Goal: Task Accomplishment & Management: Use online tool/utility

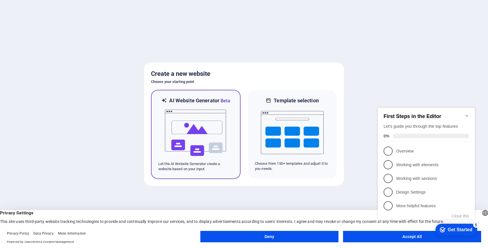
click at [213, 148] on img at bounding box center [195, 132] width 63 height 57
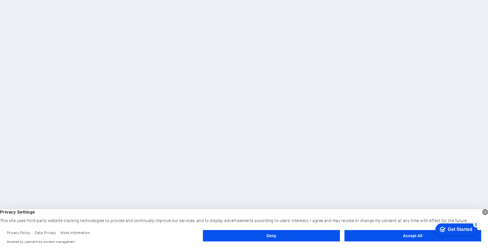
click at [387, 232] on button "Accept All" at bounding box center [413, 235] width 137 height 11
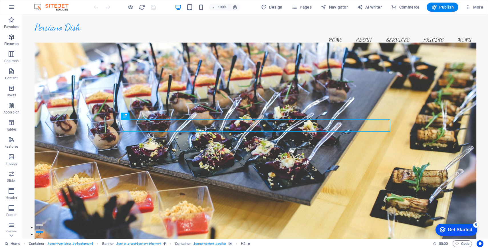
click at [13, 38] on icon "button" at bounding box center [11, 37] width 7 height 7
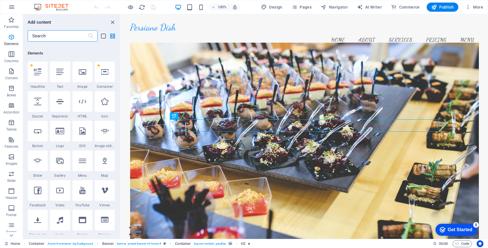
scroll to position [61, 0]
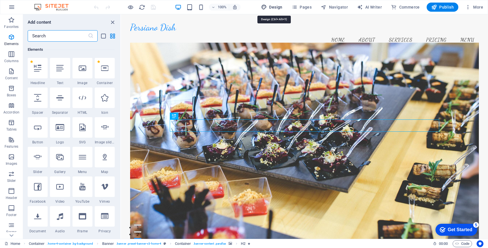
select select "px"
select select "200"
select select "px"
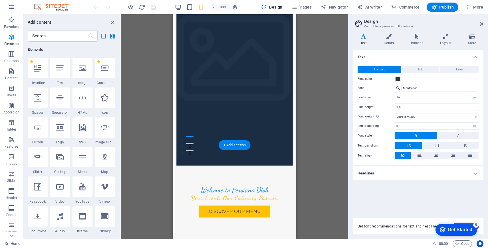
scroll to position [0, 0]
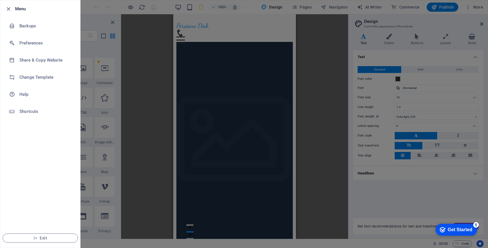
click at [132, 62] on div at bounding box center [244, 124] width 488 height 248
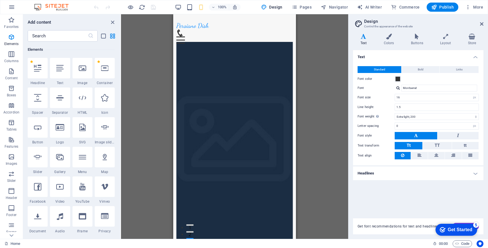
click at [448, 231] on div "Get Started" at bounding box center [460, 230] width 25 height 5
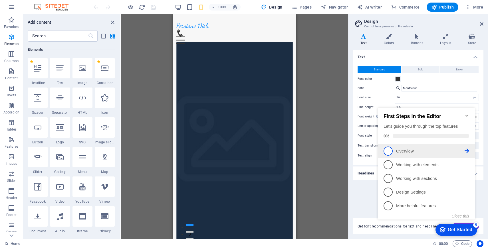
click at [399, 151] on p "Overview - incomplete" at bounding box center [430, 151] width 69 height 6
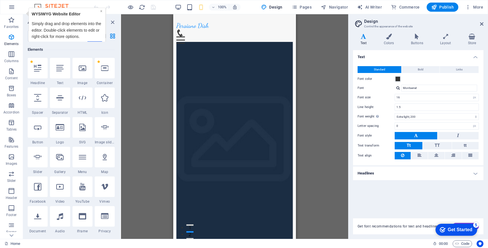
click at [100, 12] on link "×" at bounding box center [101, 11] width 2 height 5
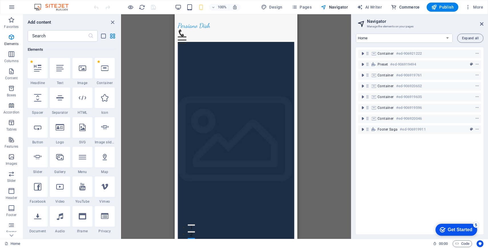
click at [410, 9] on span "Commerce" at bounding box center [405, 7] width 29 height 6
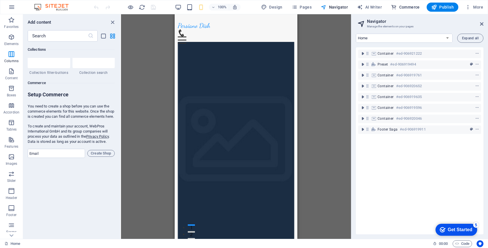
scroll to position [5501, 0]
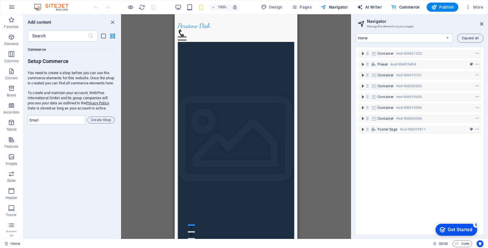
select select "English"
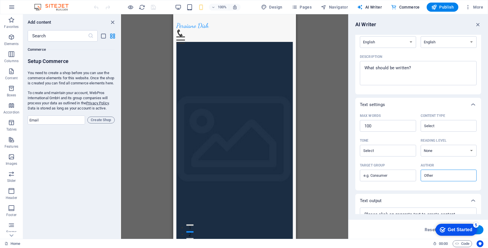
scroll to position [56, 0]
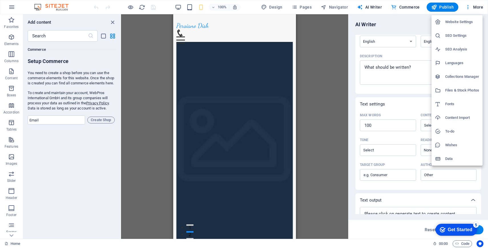
click at [461, 23] on h6 "Website Settings" at bounding box center [462, 22] width 34 height 7
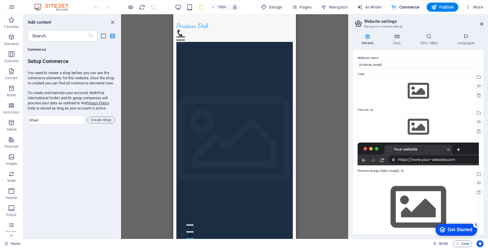
scroll to position [10, 0]
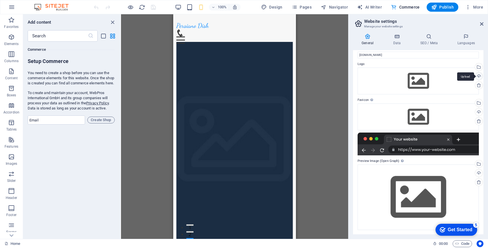
click at [478, 77] on div "Upload" at bounding box center [478, 77] width 9 height 9
click at [479, 74] on div "Upload" at bounding box center [478, 77] width 9 height 9
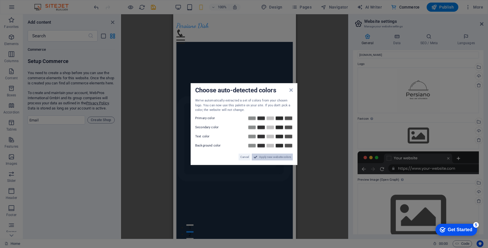
click at [274, 157] on span "Apply new website colors" at bounding box center [275, 157] width 32 height 7
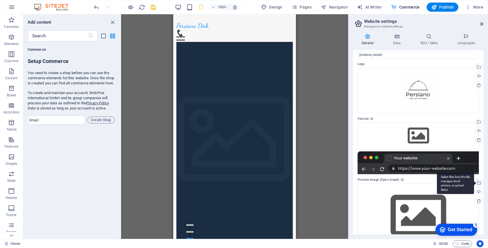
click at [479, 186] on div "Select files from the file manager, stock photos, or upload file(s)" at bounding box center [478, 183] width 9 height 9
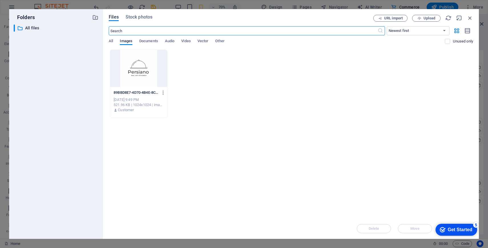
click at [152, 78] on div at bounding box center [138, 68] width 57 height 37
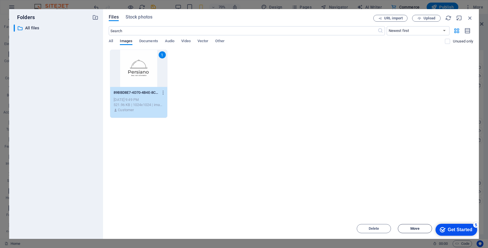
click at [414, 228] on span "Move" at bounding box center [414, 228] width 9 height 3
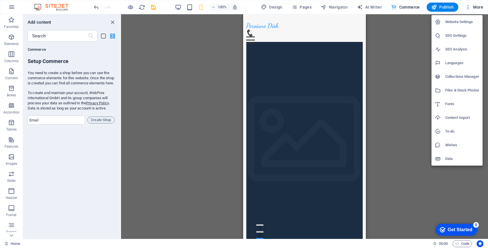
click at [466, 22] on h6 "Website Settings" at bounding box center [462, 22] width 34 height 7
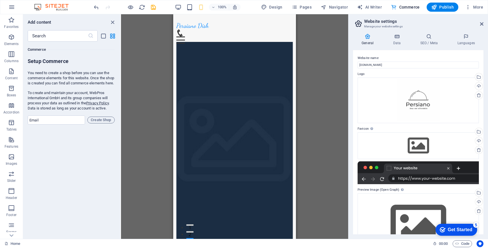
scroll to position [29, 0]
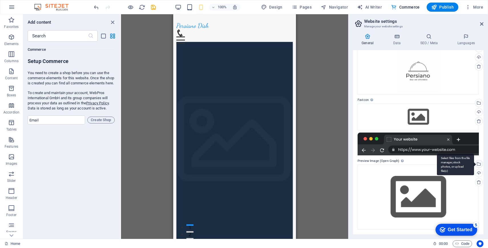
click at [478, 165] on div "Select files from the file manager, stock photos, or upload file(s)" at bounding box center [478, 164] width 9 height 9
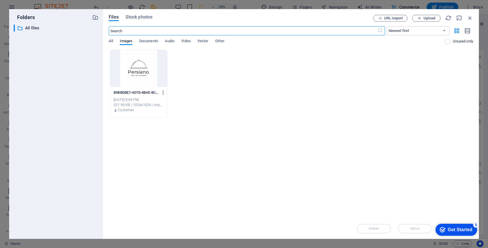
click at [164, 91] on icon "button" at bounding box center [163, 92] width 5 height 5
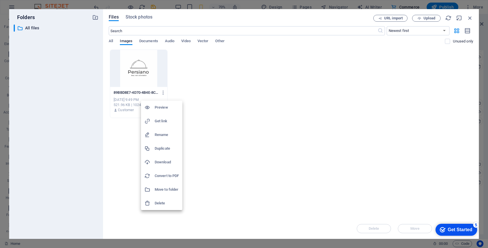
click at [152, 78] on div at bounding box center [244, 124] width 488 height 248
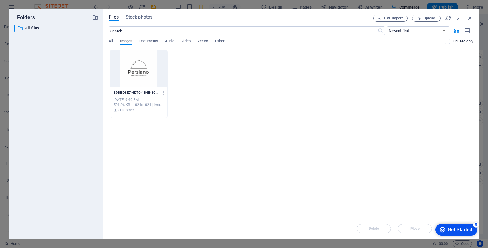
click at [152, 78] on div at bounding box center [138, 68] width 57 height 37
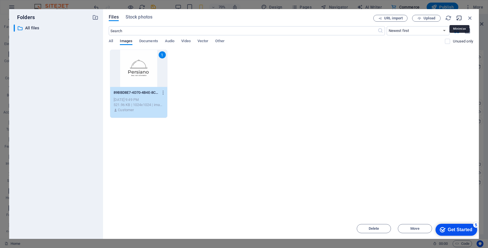
click at [459, 17] on icon "button" at bounding box center [459, 18] width 6 height 6
select select "image"
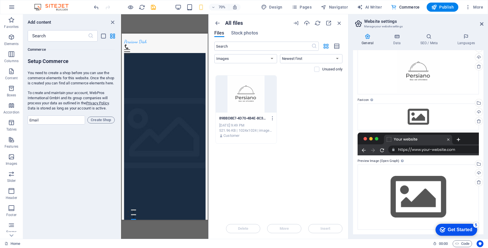
click at [261, 90] on div at bounding box center [246, 94] width 61 height 37
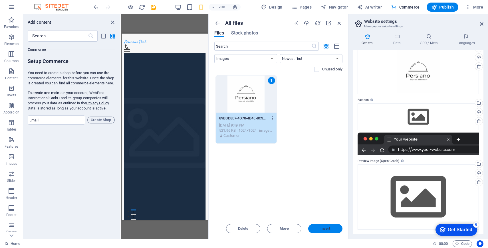
click at [325, 228] on span "Insert" at bounding box center [326, 228] width 10 height 3
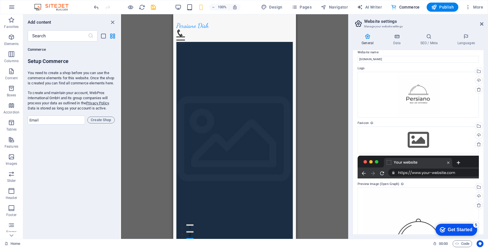
scroll to position [0, 0]
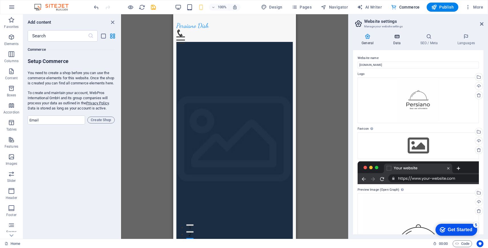
click at [397, 39] on h4 "Data" at bounding box center [398, 40] width 27 height 12
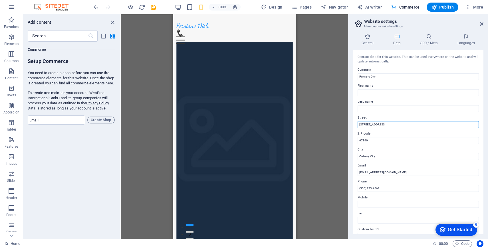
click at [410, 125] on input "123 Flavor Ave" at bounding box center [418, 124] width 121 height 7
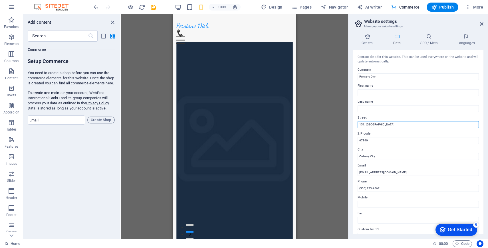
type input "151. 15th st east"
type input "V7L 0G9"
type input "North Vancouver"
type input "(236)788-333-"
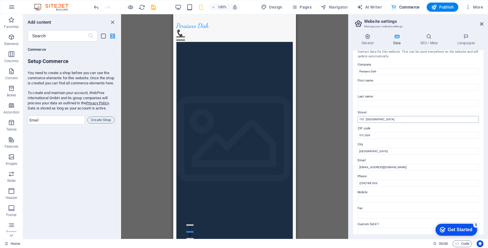
scroll to position [90, 0]
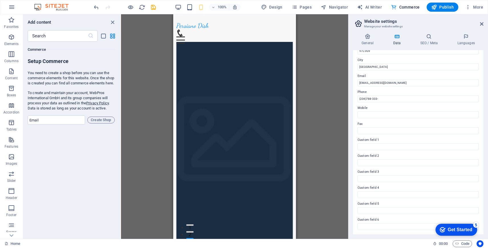
click at [431, 33] on div "General Data SEO / Meta Languages Website name persianodish.com Logo Drag files…" at bounding box center [419, 134] width 140 height 210
click at [430, 39] on icon at bounding box center [429, 37] width 35 height 6
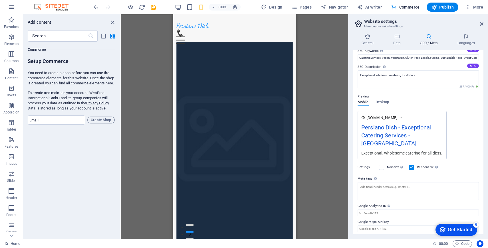
scroll to position [39, 0]
click at [466, 41] on h4 "Languages" at bounding box center [466, 40] width 35 height 12
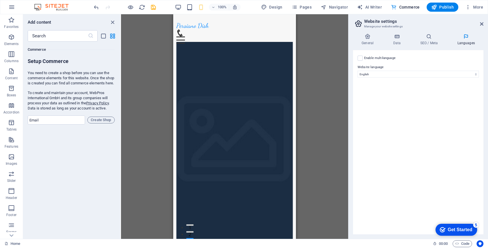
click at [387, 56] on label "Enable multilanguage To disable multilanguage delete all languages until only o…" at bounding box center [379, 58] width 31 height 7
click at [0, 0] on input "Enable multilanguage To disable multilanguage delete all languages until only o…" at bounding box center [0, 0] width 0 height 0
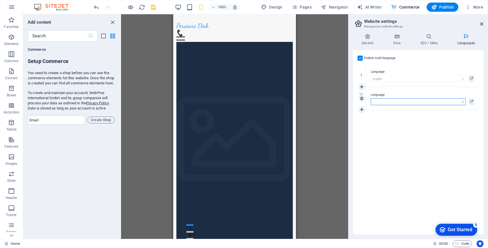
click at [411, 100] on select "Abkhazian Afar Afrikaans Akan Albanian Amharic Arabic Aragonese Armenian Assame…" at bounding box center [418, 101] width 95 height 7
select select "46"
click at [371, 98] on select "Abkhazian Afar Afrikaans Akan Albanian Amharic Arabic Aragonese Armenian Assame…" at bounding box center [418, 101] width 95 height 7
click at [364, 39] on icon at bounding box center [367, 37] width 29 height 6
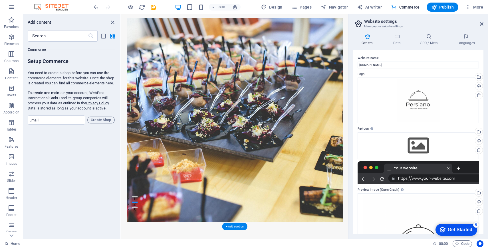
scroll to position [41, 0]
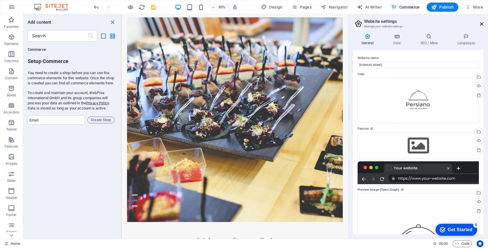
click at [483, 24] on icon at bounding box center [481, 24] width 3 height 5
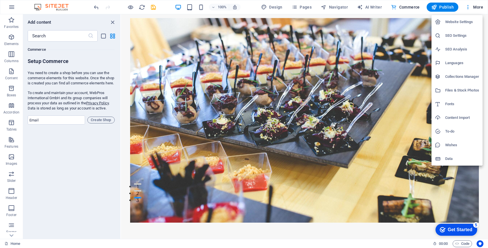
click at [470, 20] on h6 "Website Settings" at bounding box center [462, 22] width 34 height 7
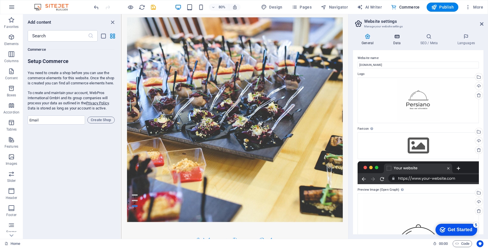
click at [400, 40] on h4 "Data" at bounding box center [398, 40] width 27 height 12
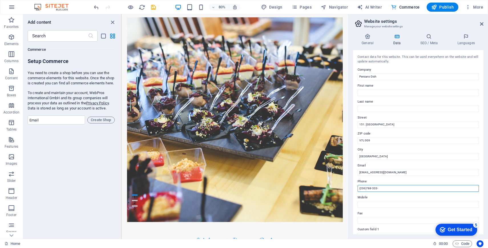
click at [399, 186] on input "(236)788-333-" at bounding box center [418, 188] width 121 height 7
type input "(236)788-3330"
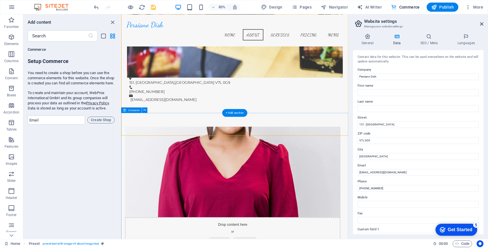
scroll to position [295, 0]
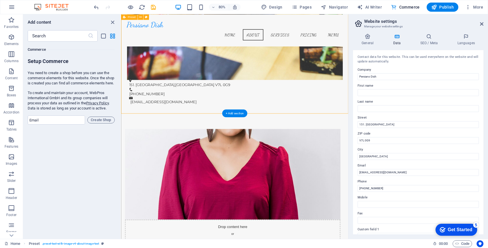
click at [226, 158] on figure at bounding box center [260, 214] width 269 height 113
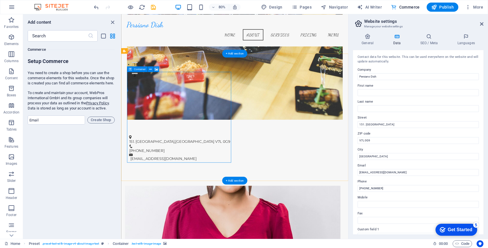
scroll to position [205, 0]
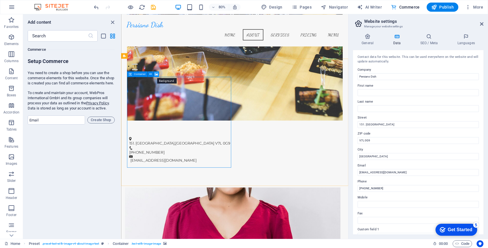
click at [155, 74] on icon at bounding box center [155, 74] width 3 height 5
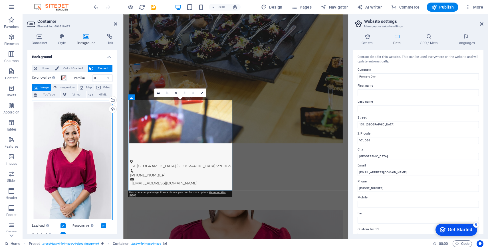
click at [87, 162] on div "Drag files here, click to choose files or select files from Files or our free s…" at bounding box center [72, 161] width 81 height 120
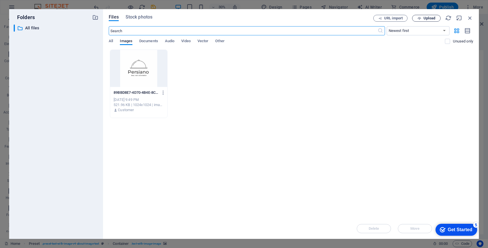
click at [422, 17] on span "Upload" at bounding box center [426, 19] width 23 height 4
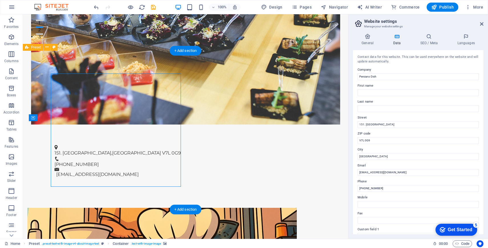
drag, startPoint x: 124, startPoint y: 138, endPoint x: 121, endPoint y: 166, distance: 28.1
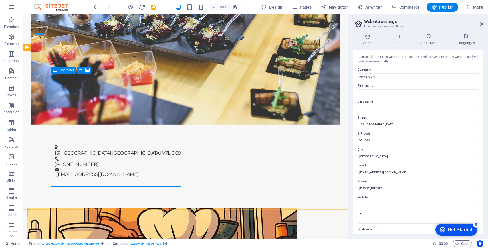
click at [69, 71] on span "Container" at bounding box center [66, 70] width 15 height 3
click at [80, 70] on icon at bounding box center [80, 70] width 3 height 6
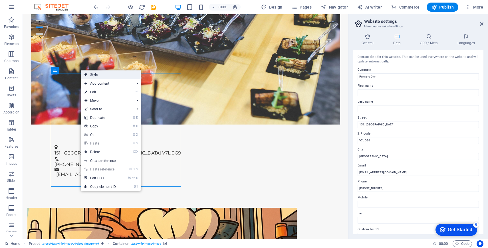
click at [110, 74] on link "Style" at bounding box center [111, 75] width 60 height 9
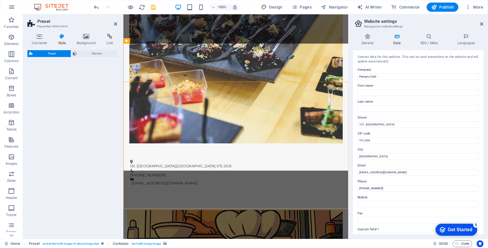
select select "rem"
select select "px"
select select "preset-text-with-image-v4-about-image-text"
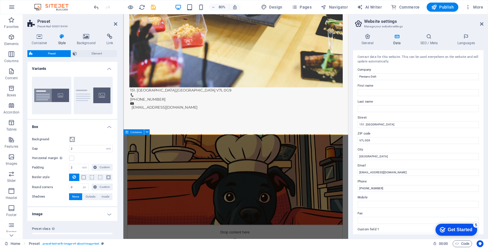
scroll to position [301, 0]
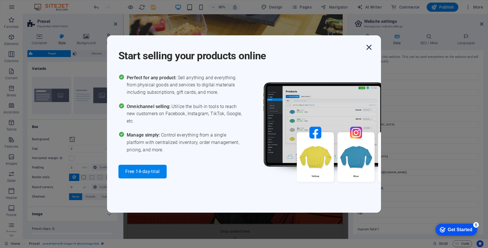
click at [369, 48] on icon "button" at bounding box center [369, 47] width 10 height 10
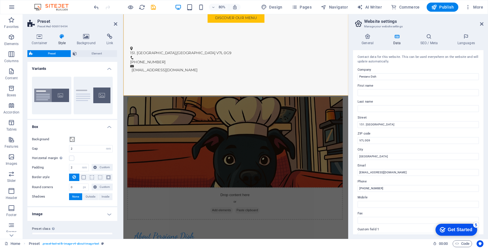
scroll to position [9, 0]
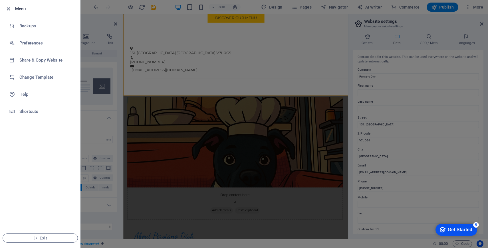
click at [9, 8] on icon "button" at bounding box center [8, 9] width 7 height 7
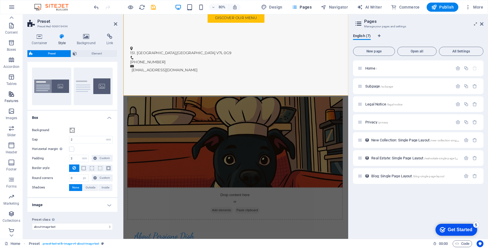
scroll to position [49, 0]
click at [38, 39] on icon at bounding box center [39, 37] width 24 height 6
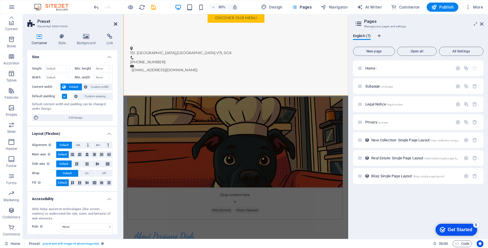
click at [115, 22] on icon at bounding box center [115, 24] width 3 height 5
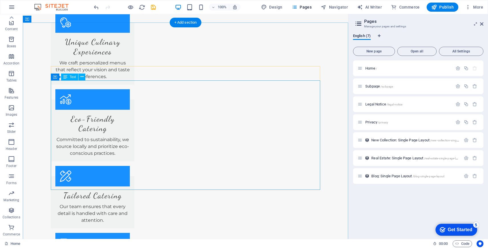
scroll to position [785, 0]
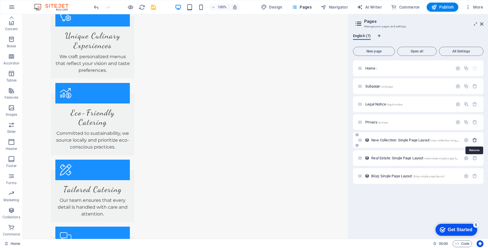
click at [477, 140] on icon "button" at bounding box center [474, 140] width 5 height 5
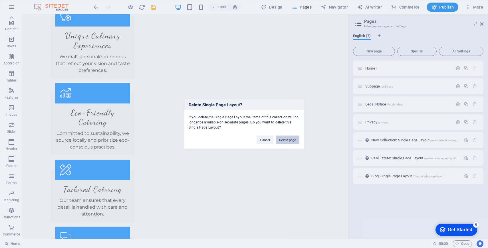
click at [287, 142] on button "Delete page" at bounding box center [288, 140] width 24 height 9
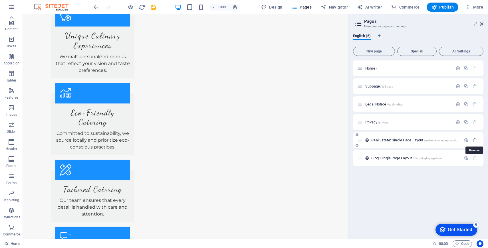
click at [476, 141] on icon "button" at bounding box center [474, 140] width 5 height 5
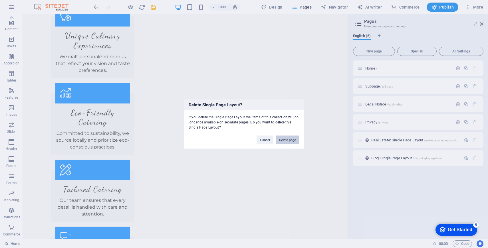
click at [290, 140] on button "Delete page" at bounding box center [288, 140] width 24 height 9
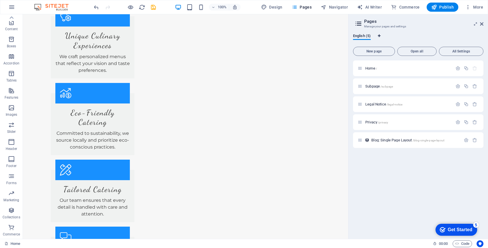
click at [380, 35] on icon "Language Tabs" at bounding box center [379, 35] width 3 height 3
select select "41"
select select "46"
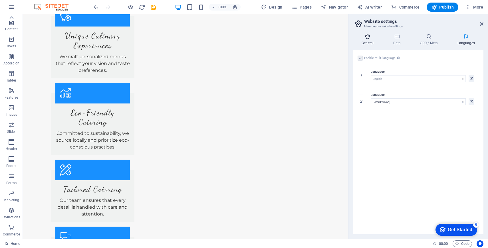
click at [368, 35] on icon at bounding box center [367, 37] width 29 height 6
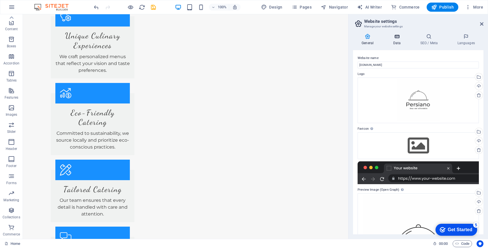
click at [391, 34] on icon at bounding box center [397, 37] width 25 height 6
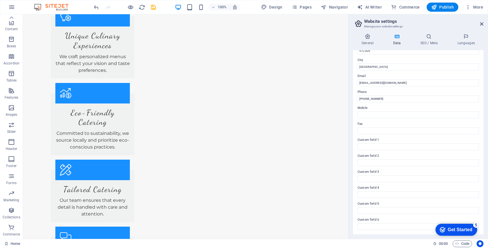
scroll to position [0, 0]
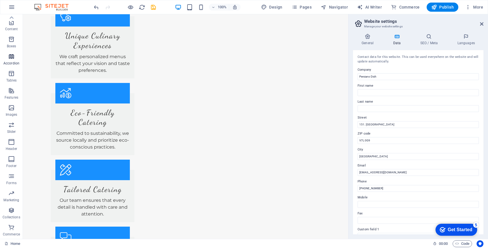
click at [12, 59] on icon "button" at bounding box center [11, 56] width 7 height 7
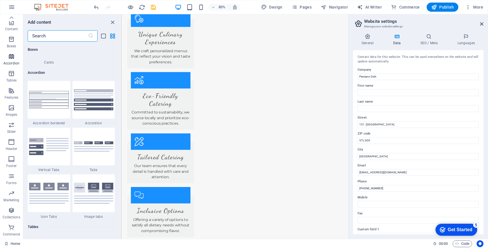
scroll to position [1823, 0]
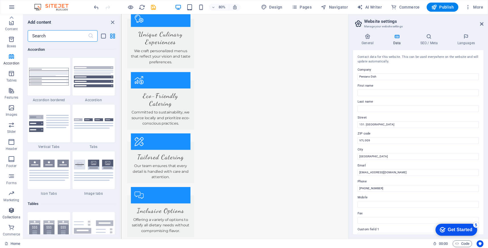
click at [11, 212] on icon "button" at bounding box center [11, 210] width 7 height 7
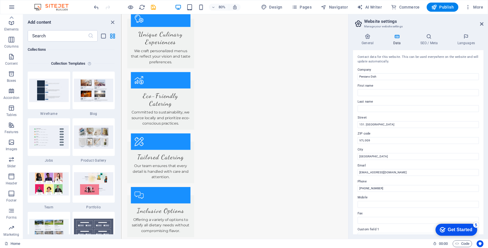
scroll to position [0, 0]
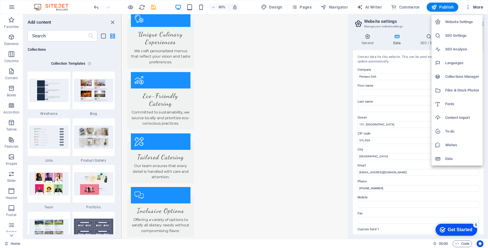
click at [454, 121] on h6 "Content Import" at bounding box center [462, 117] width 34 height 7
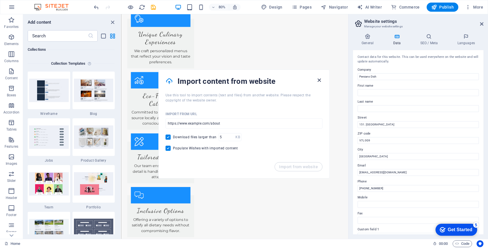
click at [320, 79] on icon "button" at bounding box center [319, 80] width 7 height 7
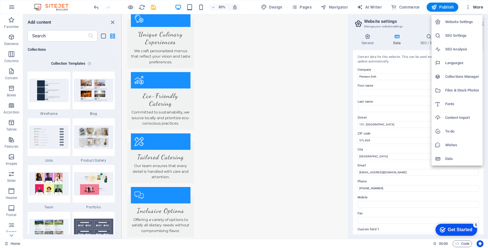
click at [402, 63] on div at bounding box center [244, 124] width 488 height 248
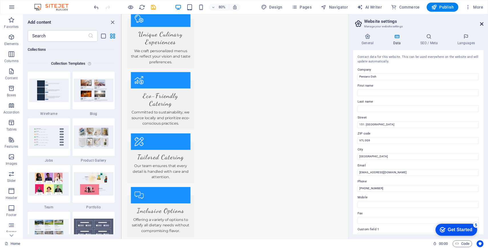
click at [482, 25] on icon at bounding box center [481, 24] width 3 height 5
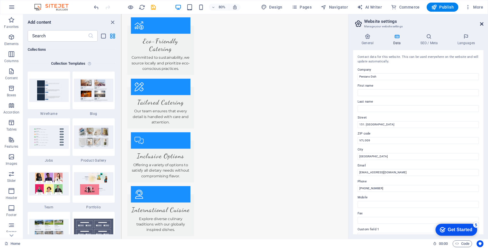
scroll to position [785, 0]
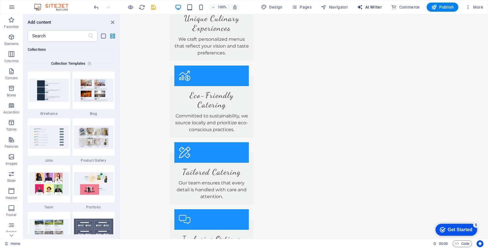
click at [373, 10] on button "AI Writer" at bounding box center [369, 7] width 29 height 9
select select "English"
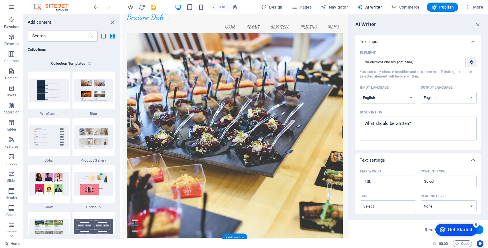
scroll to position [13, 0]
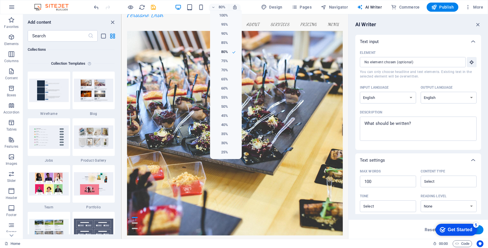
click at [349, 45] on div at bounding box center [244, 124] width 488 height 248
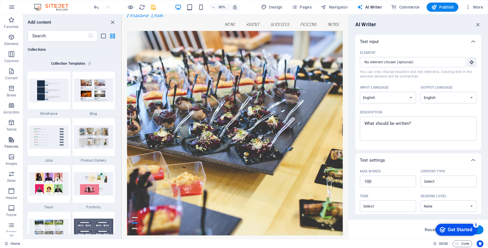
click at [14, 140] on icon "button" at bounding box center [11, 139] width 7 height 7
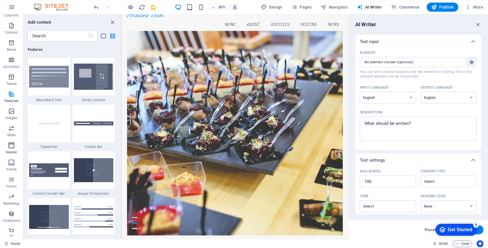
scroll to position [49, 0]
click at [10, 214] on icon "button" at bounding box center [11, 210] width 7 height 7
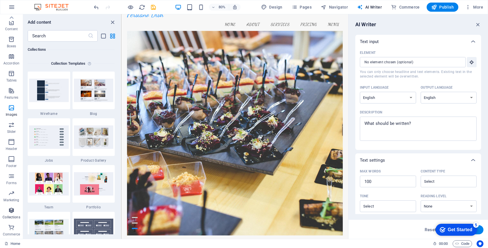
scroll to position [5226, 0]
click at [92, 152] on div at bounding box center [94, 137] width 43 height 38
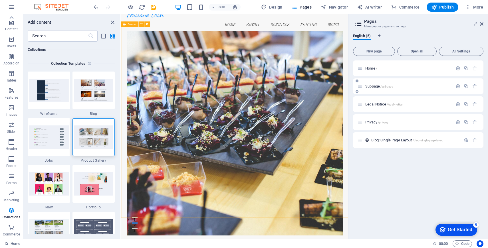
click at [406, 91] on div "Subpage /subpage" at bounding box center [418, 86] width 130 height 16
click at [334, 3] on button "Navigator" at bounding box center [335, 7] width 32 height 9
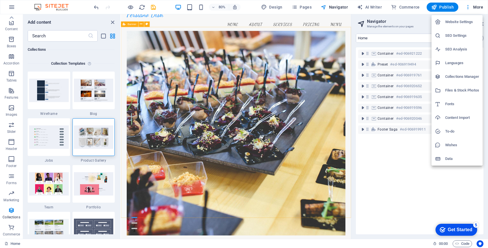
click at [459, 73] on li "Collections Manager" at bounding box center [457, 77] width 51 height 14
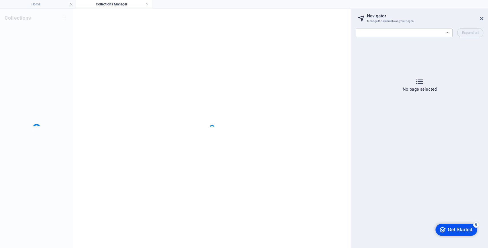
scroll to position [0, 0]
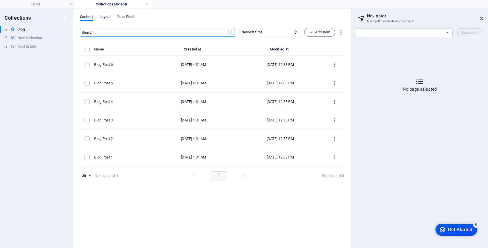
click at [102, 15] on span "Layout" at bounding box center [105, 17] width 11 height 8
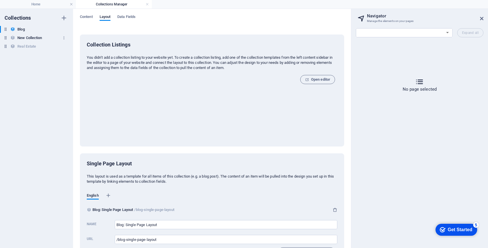
click at [34, 39] on h6 "New Collection" at bounding box center [29, 38] width 25 height 7
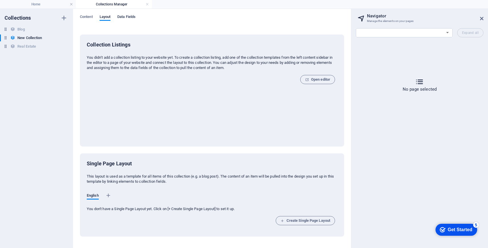
click at [127, 17] on span "Data Fields" at bounding box center [126, 17] width 18 height 8
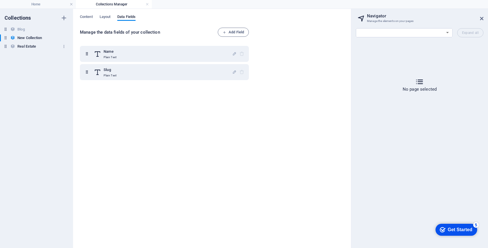
click at [26, 44] on h6 "Real Estate" at bounding box center [26, 46] width 19 height 7
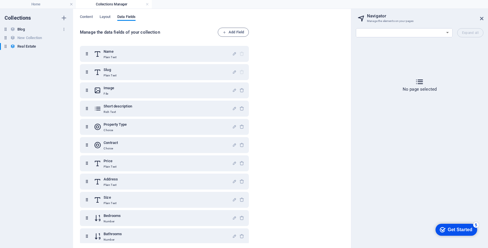
click at [29, 31] on div "Blog Blog" at bounding box center [33, 29] width 67 height 7
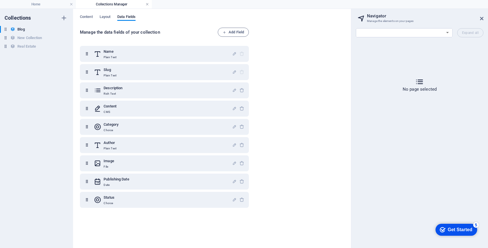
click at [148, 5] on link at bounding box center [147, 4] width 3 height 5
select select "17004825-en"
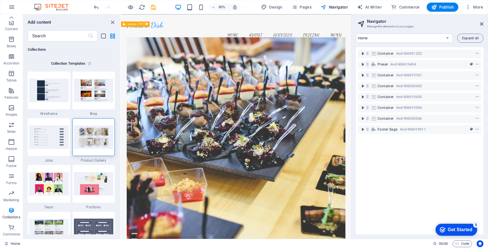
scroll to position [13, 0]
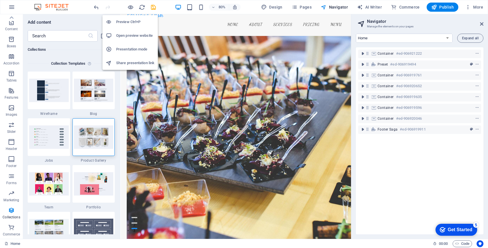
click at [131, 39] on li "Open preview website" at bounding box center [129, 36] width 55 height 14
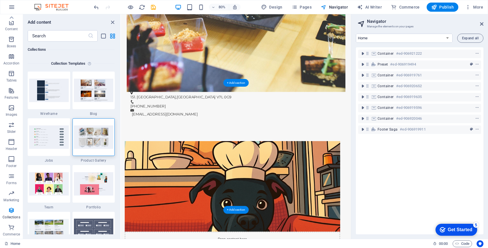
scroll to position [322, 0]
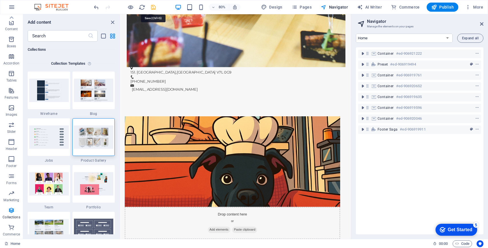
click at [152, 5] on icon "save" at bounding box center [153, 7] width 7 height 7
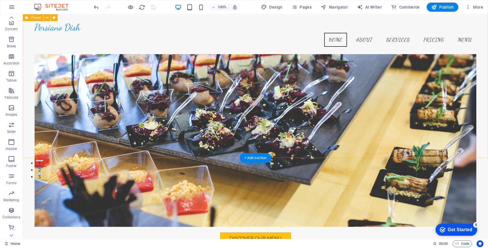
scroll to position [0, 0]
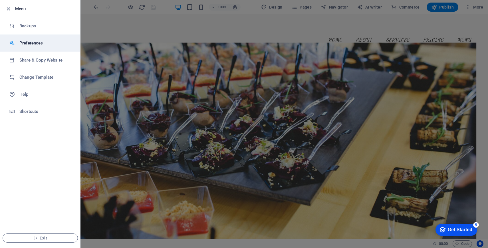
click at [39, 41] on h6 "Preferences" at bounding box center [45, 43] width 53 height 7
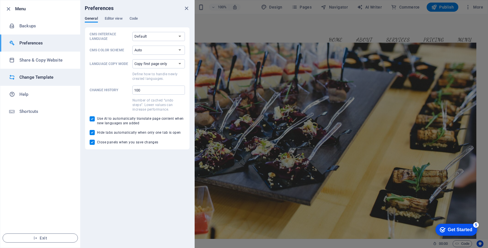
click at [38, 84] on li "Change Template" at bounding box center [40, 77] width 80 height 17
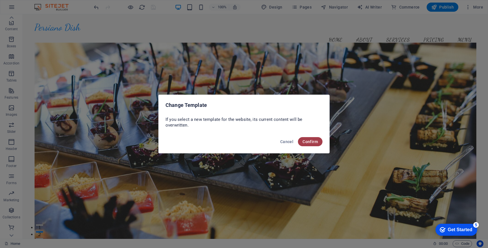
click at [320, 139] on button "Confirm" at bounding box center [310, 141] width 25 height 9
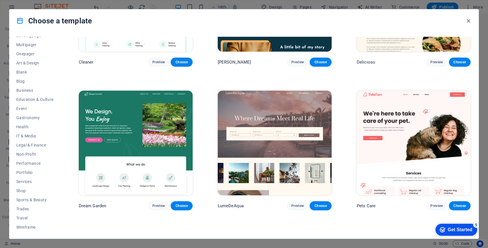
scroll to position [1243, 0]
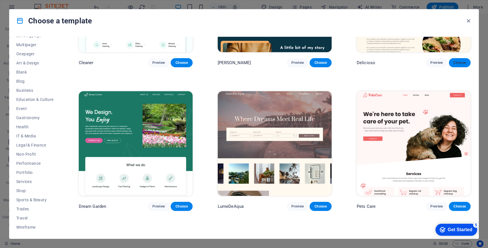
click at [455, 58] on button "Choose" at bounding box center [460, 62] width 22 height 9
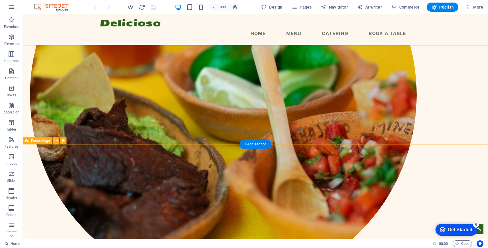
scroll to position [1069, 0]
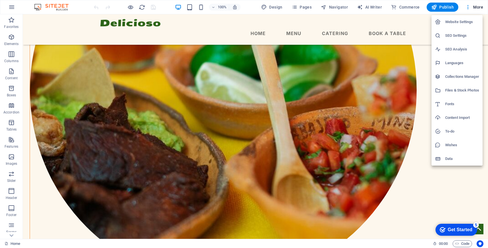
click at [452, 24] on h6 "Website Settings" at bounding box center [462, 22] width 34 height 7
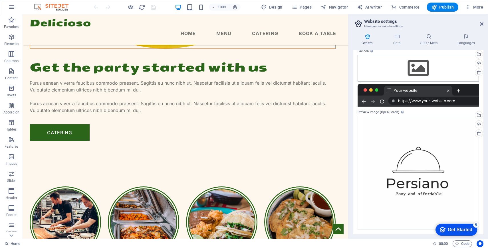
scroll to position [0, 0]
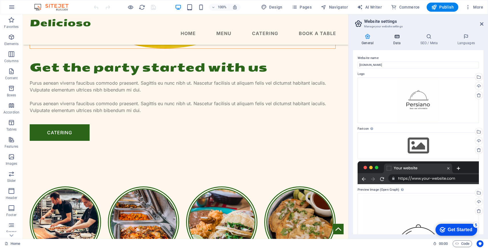
click at [401, 34] on icon at bounding box center [397, 37] width 25 height 6
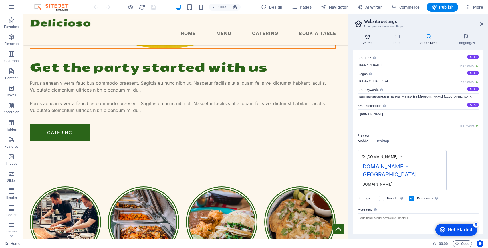
click at [368, 37] on icon at bounding box center [367, 37] width 29 height 6
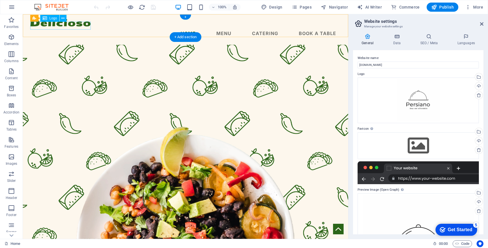
click at [67, 27] on div at bounding box center [185, 23] width 311 height 8
click at [50, 18] on span "Logo" at bounding box center [53, 18] width 8 height 3
click at [62, 18] on icon at bounding box center [62, 18] width 3 height 6
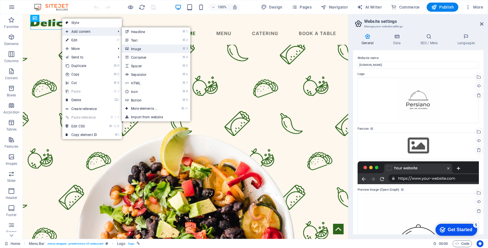
click at [150, 51] on link "⌘ 3 Image" at bounding box center [145, 49] width 47 height 9
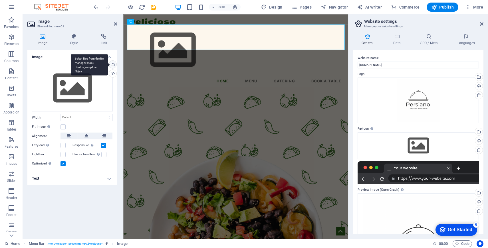
click at [113, 66] on div "Select files from the file manager, stock photos, or upload file(s)" at bounding box center [112, 65] width 9 height 9
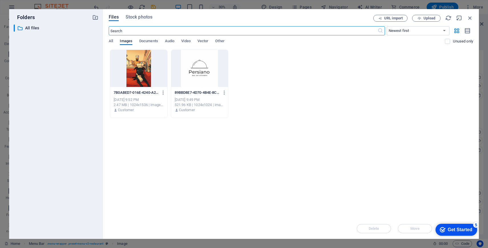
click at [210, 74] on div at bounding box center [199, 68] width 57 height 37
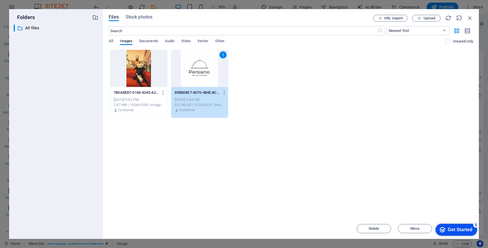
click at [456, 20] on div "URL import Upload" at bounding box center [423, 18] width 100 height 7
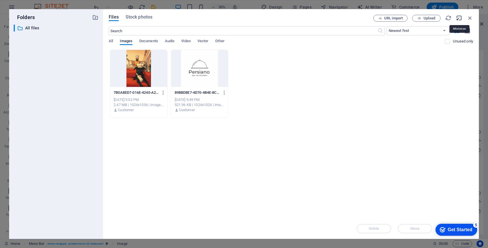
click at [461, 20] on icon "button" at bounding box center [459, 18] width 6 height 6
select select "image"
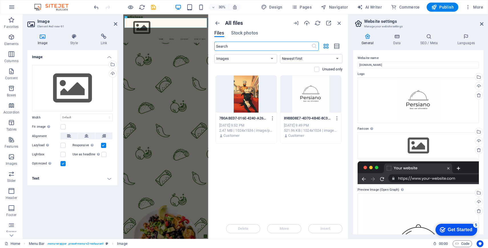
click at [296, 92] on div at bounding box center [311, 94] width 61 height 37
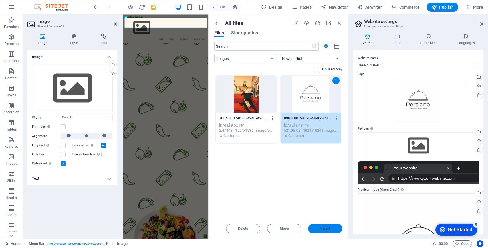
click at [322, 226] on button "Insert" at bounding box center [325, 228] width 34 height 9
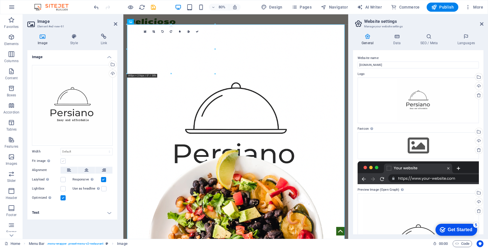
click at [65, 160] on label at bounding box center [63, 161] width 5 height 5
click at [0, 0] on input "Fit image Automatically fit image to a fixed width and height" at bounding box center [0, 0] width 0 height 0
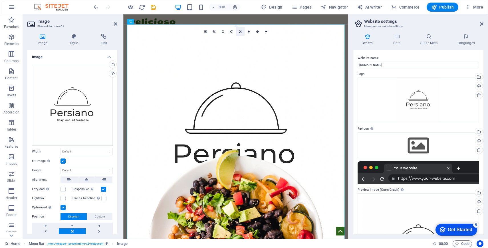
click at [241, 32] on icon at bounding box center [240, 31] width 2 height 3
click at [241, 39] on link at bounding box center [240, 38] width 9 height 9
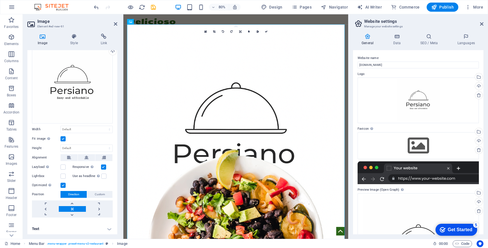
click at [64, 138] on label at bounding box center [63, 138] width 5 height 5
click at [0, 0] on input "Fit image Automatically fit image to a fixed width and height" at bounding box center [0, 0] width 0 height 0
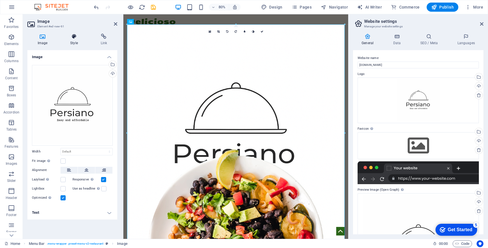
click at [70, 42] on h4 "Style" at bounding box center [75, 40] width 30 height 12
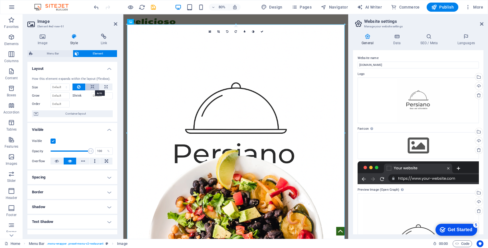
click at [92, 87] on icon at bounding box center [92, 87] width 4 height 7
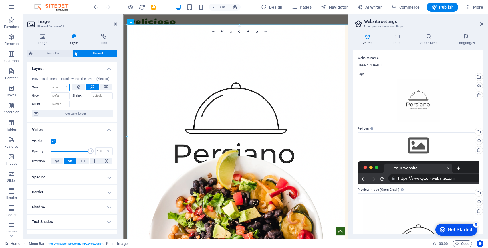
click at [59, 88] on select "Default auto px % 1/1 1/2 1/3 1/4 1/5 1/6 1/7 1/8 1/9 1/10" at bounding box center [60, 87] width 19 height 7
select select "1/4"
click at [61, 84] on select "Default auto px % 1/1 1/2 1/3 1/4 1/5 1/6 1/7 1/8 1/9 1/10" at bounding box center [60, 87] width 19 height 7
type input "25"
select select "%"
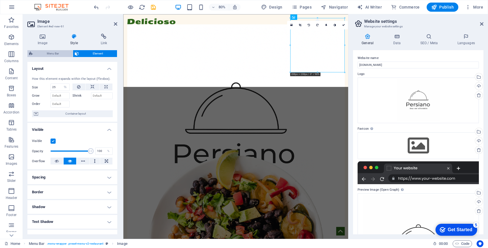
click at [42, 53] on span "Menu Bar" at bounding box center [53, 53] width 37 height 7
select select "rem"
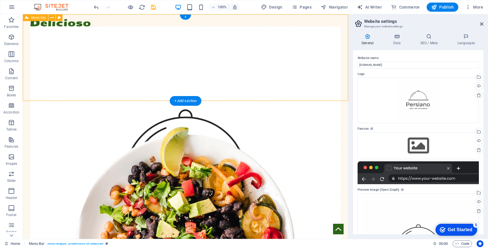
click at [230, 91] on div "Menu Home Menu Catering Book a table" at bounding box center [185, 184] width 325 height 341
click at [126, 87] on figure at bounding box center [185, 182] width 311 height 311
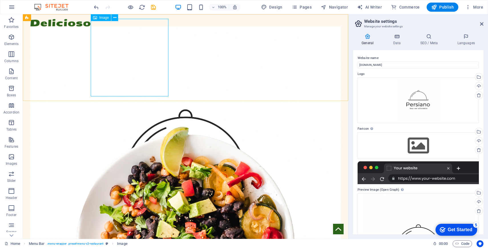
click at [102, 19] on span "Image" at bounding box center [103, 17] width 9 height 3
click at [116, 19] on icon at bounding box center [114, 18] width 3 height 6
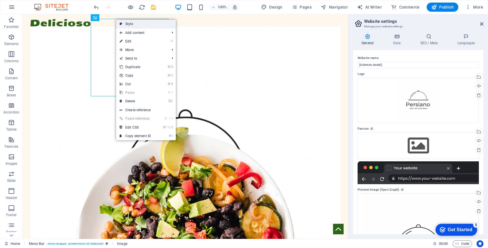
click at [142, 23] on link "Style" at bounding box center [146, 24] width 60 height 9
select select "rem"
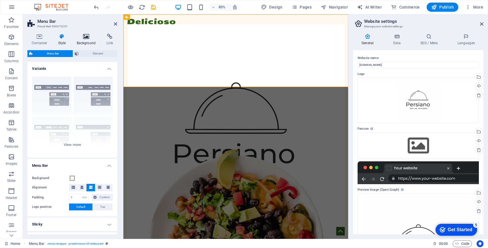
click at [83, 42] on h4 "Background" at bounding box center [88, 40] width 30 height 12
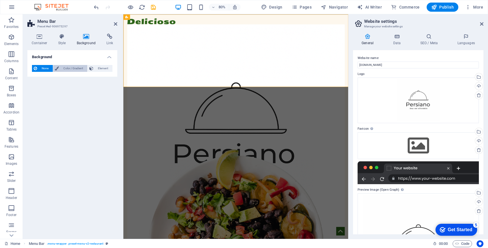
click at [69, 70] on span "Color / Gradient" at bounding box center [73, 68] width 25 height 7
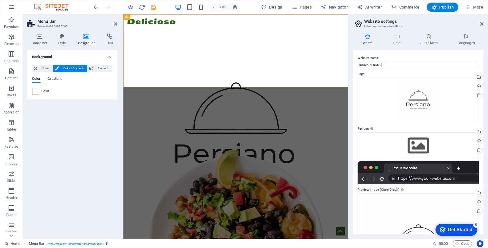
click at [52, 81] on span "Gradient" at bounding box center [54, 79] width 14 height 8
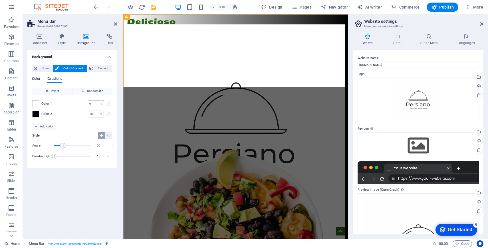
click at [37, 77] on span "Color" at bounding box center [36, 79] width 9 height 8
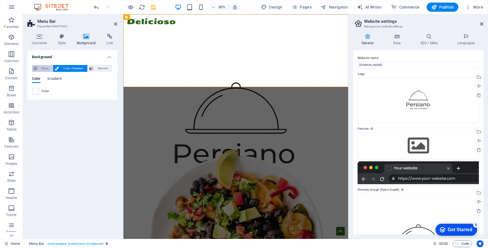
click at [42, 69] on span "None" at bounding box center [45, 68] width 12 height 7
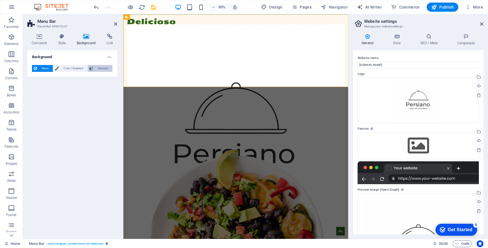
click at [97, 71] on span "Element" at bounding box center [103, 68] width 16 height 7
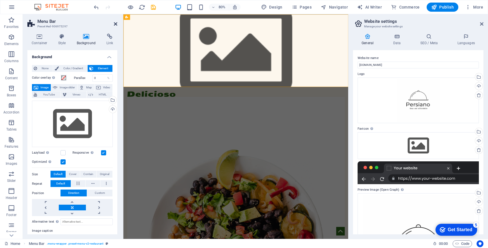
click at [116, 23] on icon at bounding box center [115, 24] width 3 height 5
